Goal: Navigation & Orientation: Find specific page/section

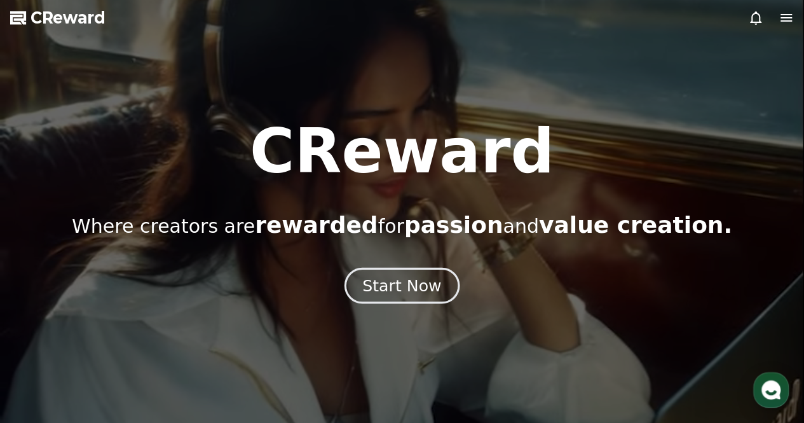
click at [423, 270] on button "Start Now" at bounding box center [402, 285] width 115 height 36
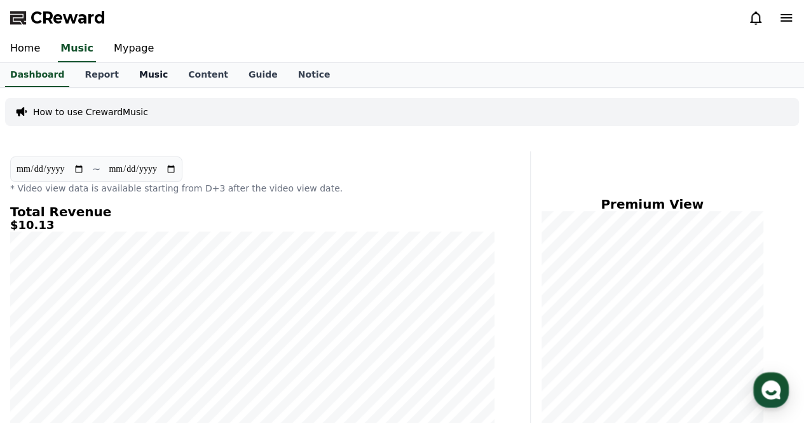
click at [131, 74] on link "Music" at bounding box center [153, 75] width 49 height 24
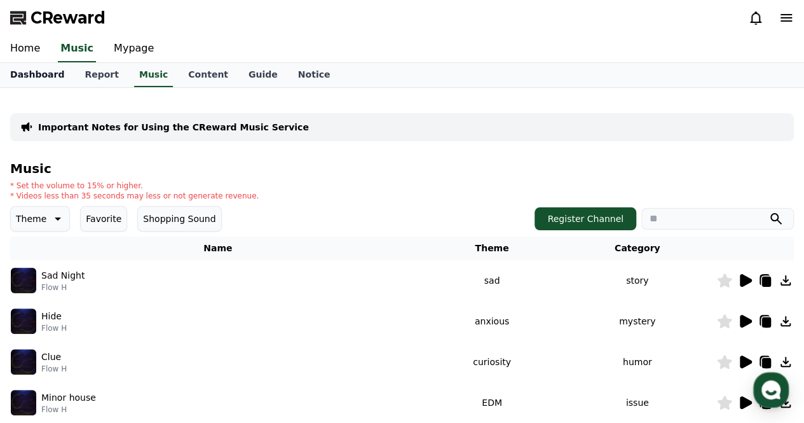
click at [55, 72] on link "Dashboard" at bounding box center [37, 75] width 74 height 24
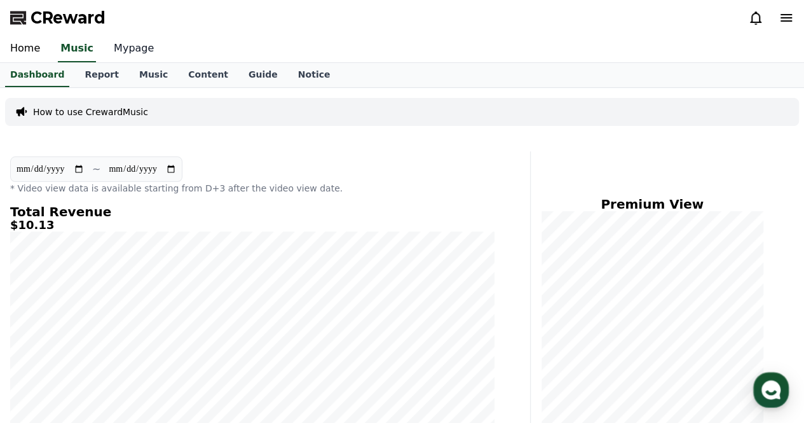
click at [128, 53] on link "Mypage" at bounding box center [134, 49] width 60 height 27
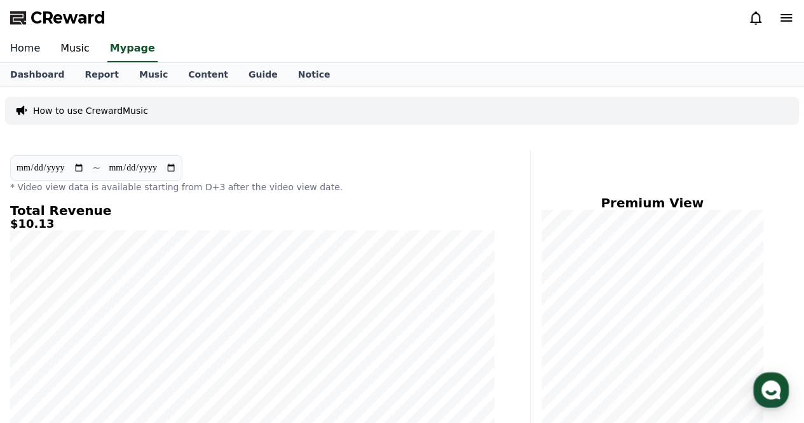
click at [42, 60] on link "Home" at bounding box center [25, 49] width 50 height 27
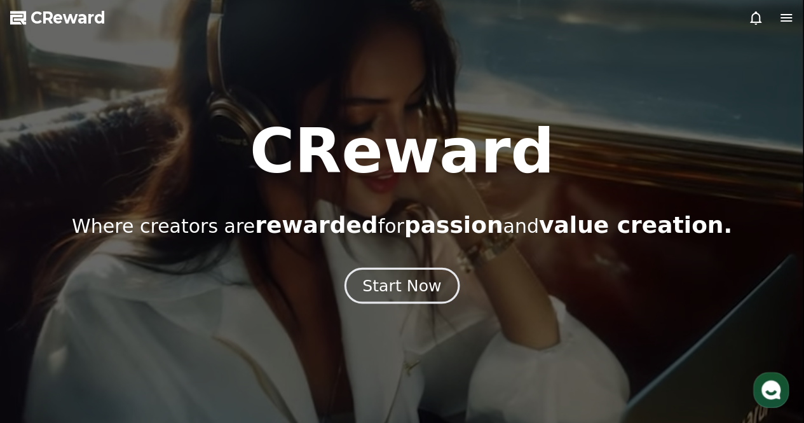
click at [378, 290] on div "Start Now" at bounding box center [401, 286] width 79 height 22
